Goal: Find specific page/section: Find specific page/section

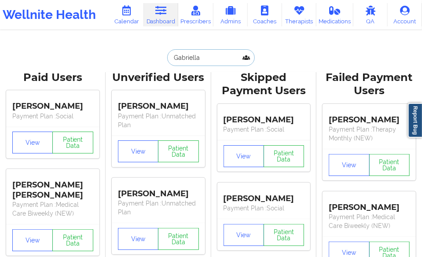
click at [201, 56] on input "Gabriella" at bounding box center [210, 57] width 87 height 17
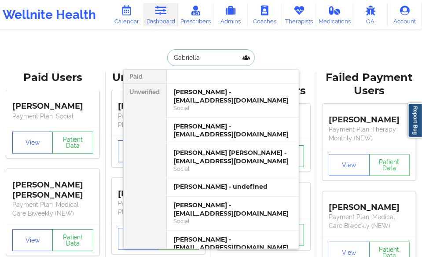
click at [201, 56] on input "Gabriella" at bounding box center [210, 57] width 87 height 17
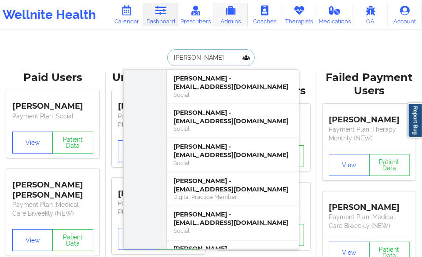
scroll to position [493, 0]
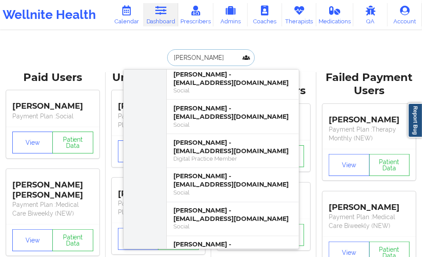
click at [173, 57] on input "[PERSON_NAME]" at bounding box center [210, 57] width 87 height 17
paste input "Teiyah"
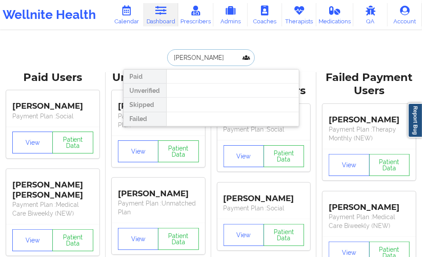
scroll to position [0, 0]
click at [196, 58] on input "[PERSON_NAME]" at bounding box center [210, 57] width 87 height 17
click at [185, 58] on input "Teiyah" at bounding box center [210, 57] width 87 height 17
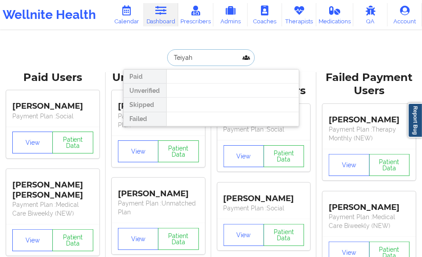
paste input "Zbrzezny"
type input "Zbrzezny"
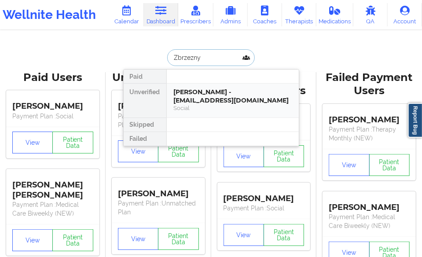
click at [181, 99] on div "[PERSON_NAME] - [EMAIL_ADDRESS][DOMAIN_NAME]" at bounding box center [233, 96] width 118 height 16
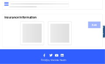
scroll to position [669, 0]
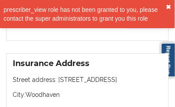
drag, startPoint x: 173, startPoint y: 6, endPoint x: 136, endPoint y: 24, distance: 40.7
click at [172, 6] on button "✖︎" at bounding box center [169, 7] width 5 height 7
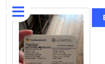
scroll to position [1144, 0]
